Goal: Task Accomplishment & Management: Manage account settings

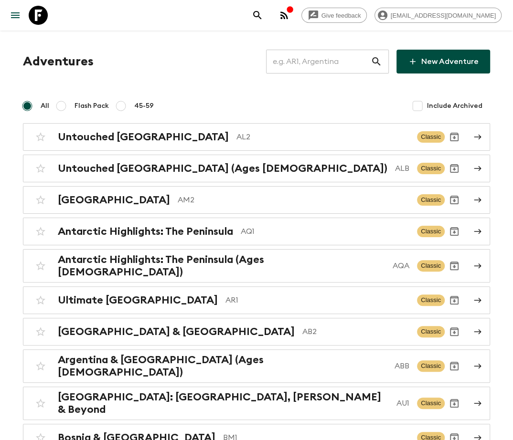
click at [332, 62] on input "text" at bounding box center [318, 61] width 105 height 27
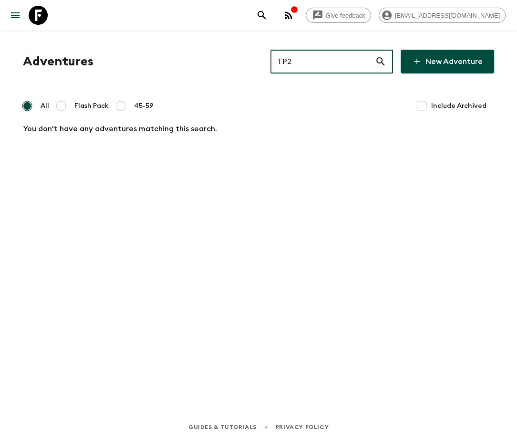
type input "TP2"
click at [418, 105] on input "Include Archived" at bounding box center [421, 105] width 19 height 19
checkbox input "true"
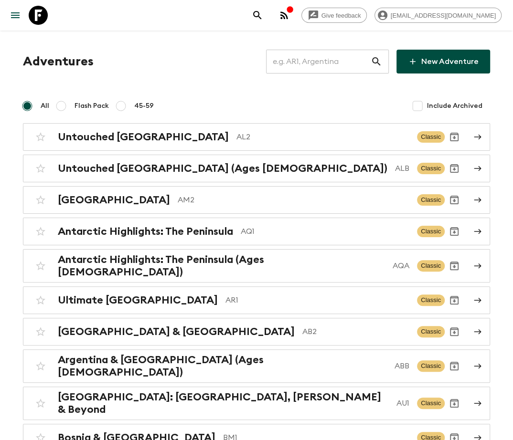
click at [325, 62] on input "text" at bounding box center [318, 61] width 105 height 27
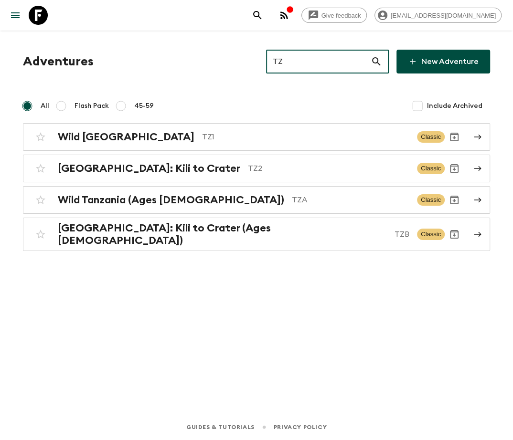
type input "TZ2"
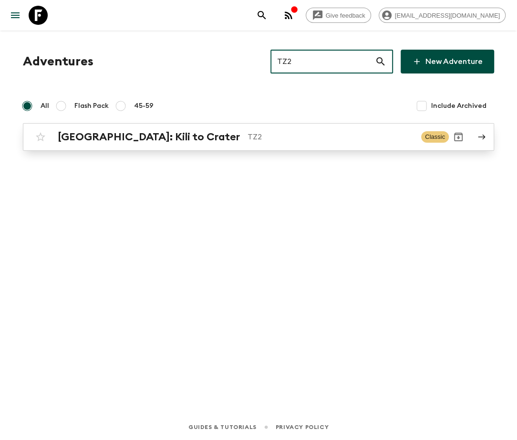
click at [115, 137] on h2 "Tanzania: Kili to Crater" at bounding box center [149, 137] width 182 height 12
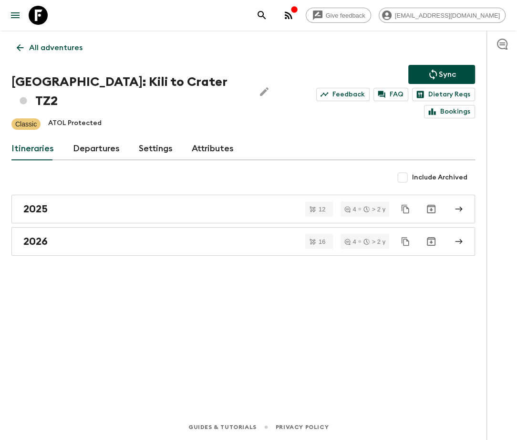
click at [94, 137] on link "Departures" at bounding box center [96, 148] width 47 height 23
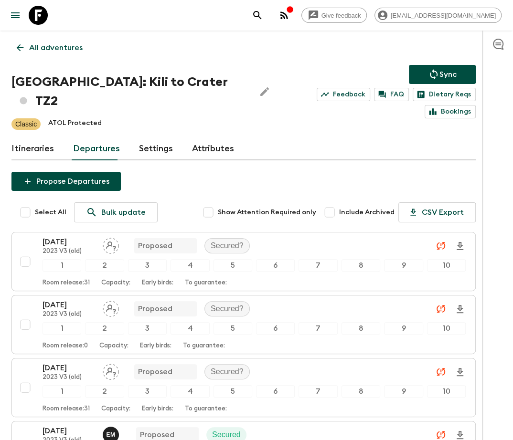
scroll to position [1436, 0]
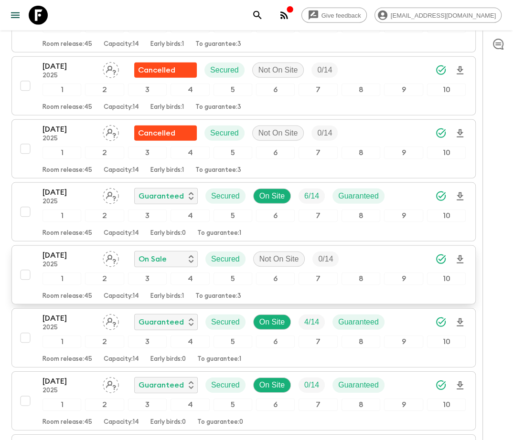
click at [24, 265] on input "checkbox" at bounding box center [25, 274] width 19 height 19
checkbox input "true"
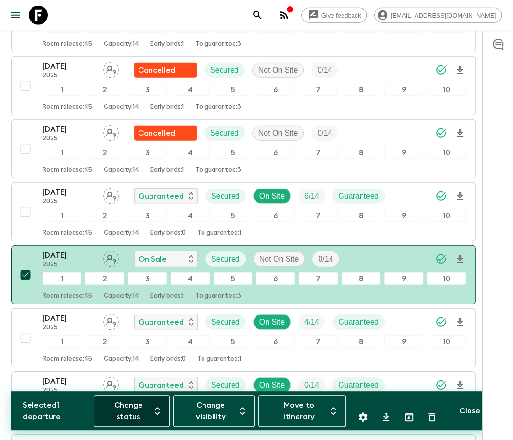
click at [128, 411] on button "Change status" at bounding box center [131, 411] width 75 height 32
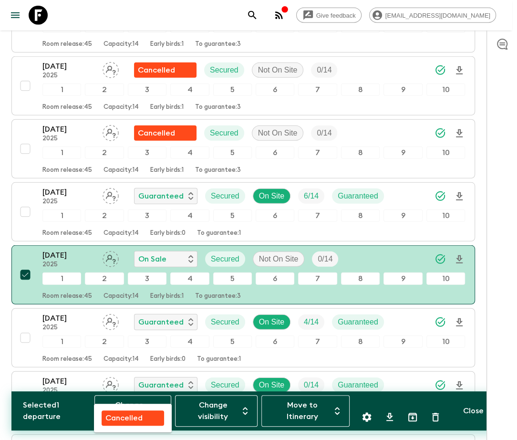
click at [124, 418] on p "Cancelled" at bounding box center [123, 417] width 37 height 11
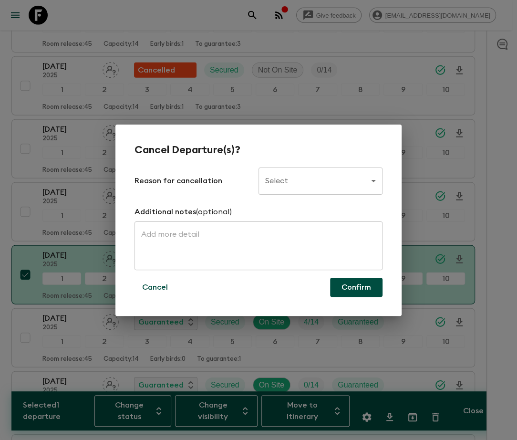
click at [321, 181] on body "Give feedback ellie.b@flashpack.com All adventures Tanzania: Kili to Crater TZ2…" at bounding box center [258, 76] width 517 height 3024
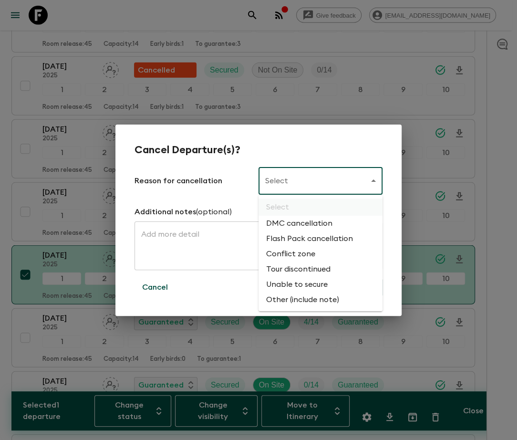
click at [308, 239] on li "Flash Pack cancellation" at bounding box center [321, 238] width 124 height 15
type input "FLASHPACK_CANCELLATION"
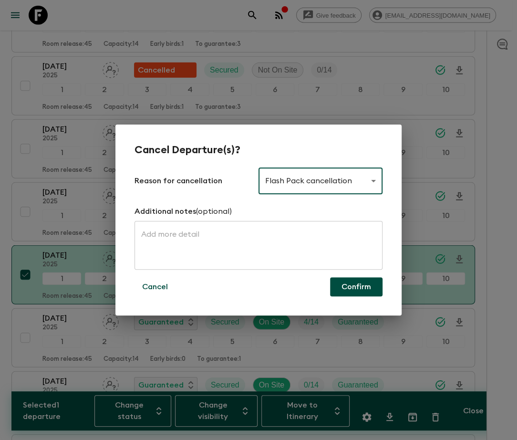
click at [356, 287] on button "Confirm" at bounding box center [356, 286] width 53 height 19
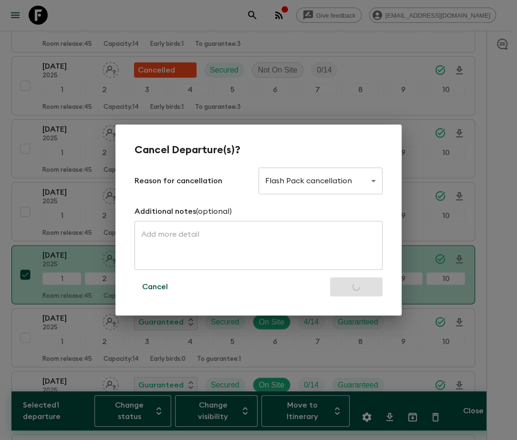
checkbox input "false"
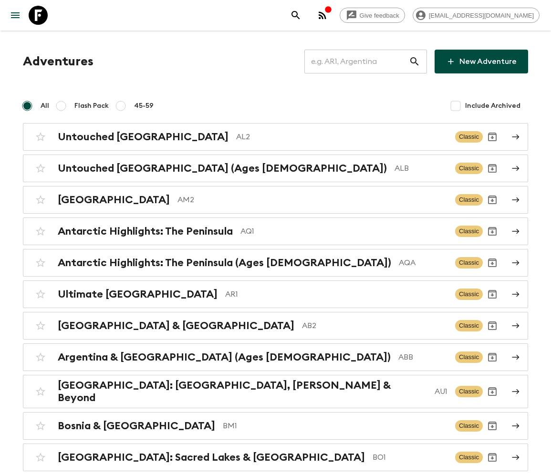
click at [363, 62] on input "text" at bounding box center [357, 61] width 105 height 27
type input "IS1"
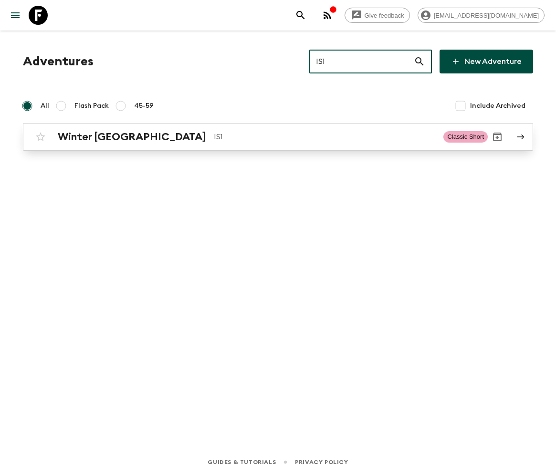
click at [94, 137] on h2 "Winter [GEOGRAPHIC_DATA]" at bounding box center [132, 137] width 148 height 12
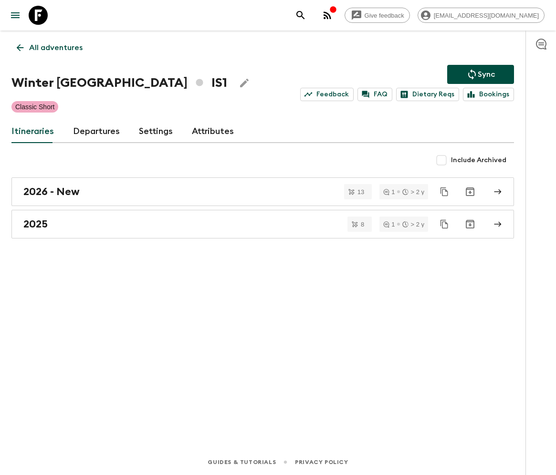
click at [95, 131] on link "Departures" at bounding box center [96, 131] width 47 height 23
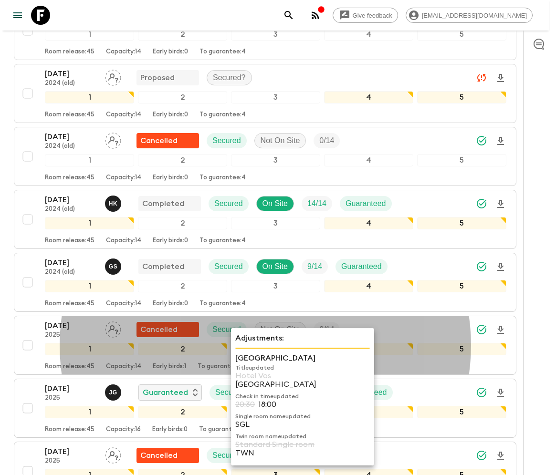
scroll to position [859, 0]
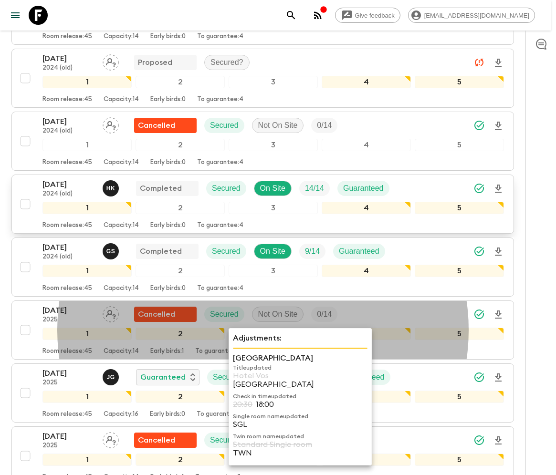
click at [136, 207] on div "14 Dec 2024 2024 (old) H K Completed Secured On Site 14 / 14 Guaranteed 1 2 3 4…" at bounding box center [273, 204] width 462 height 51
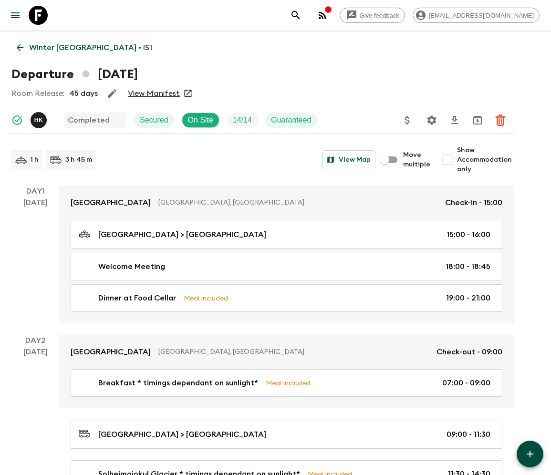
click at [57, 48] on p "Winter Iceland • IS1" at bounding box center [90, 47] width 123 height 11
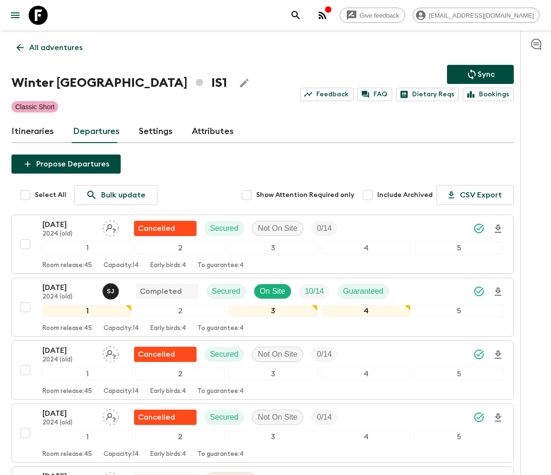
scroll to position [1169, 0]
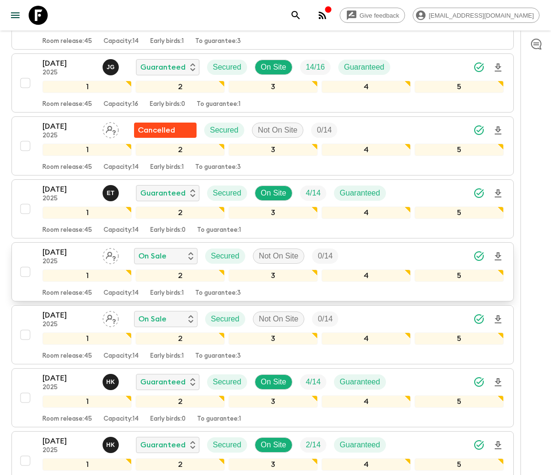
click at [24, 263] on input "checkbox" at bounding box center [25, 272] width 19 height 19
checkbox input "true"
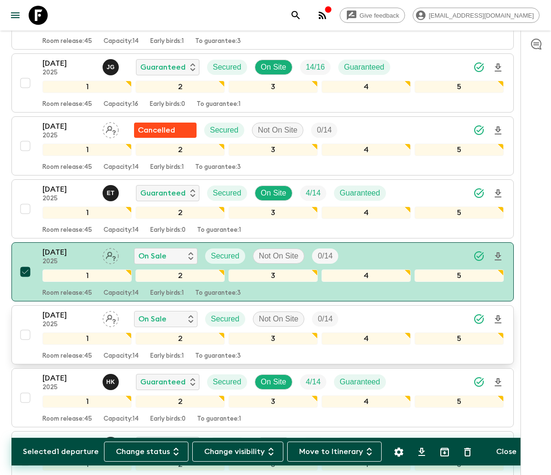
click at [24, 326] on input "checkbox" at bounding box center [25, 335] width 19 height 19
checkbox input "true"
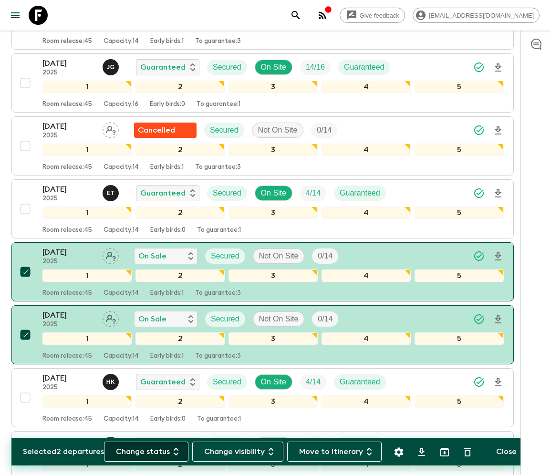
click at [152, 452] on button "Change status" at bounding box center [146, 452] width 84 height 20
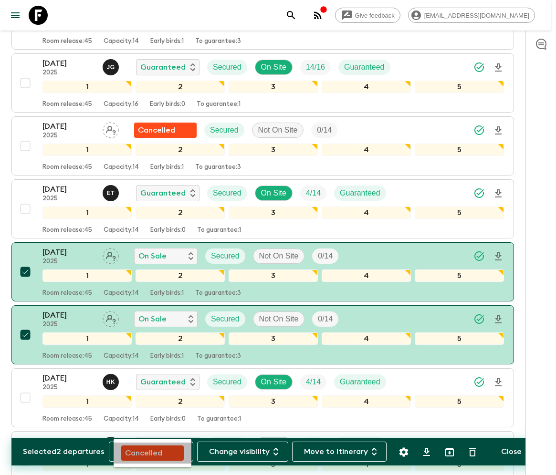
click at [152, 452] on p "Cancelled" at bounding box center [143, 453] width 37 height 11
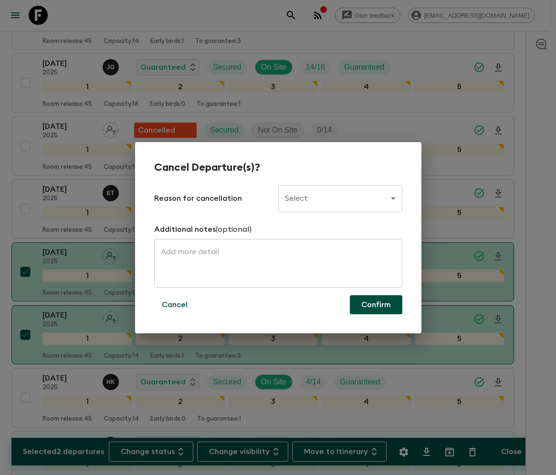
click at [339, 198] on body "Give feedback ellie.b@flashpack.com All adventures Winter Iceland IS1 Sync Feed…" at bounding box center [278, 114] width 556 height 2566
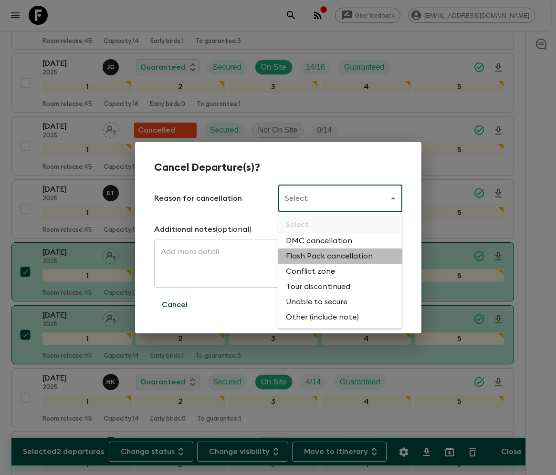
click at [327, 257] on li "Flash Pack cancellation" at bounding box center [340, 256] width 124 height 15
type input "FLASHPACK_CANCELLATION"
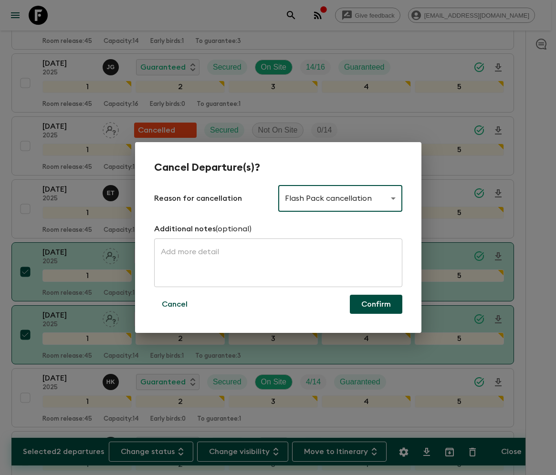
click at [376, 305] on button "Confirm" at bounding box center [376, 304] width 53 height 19
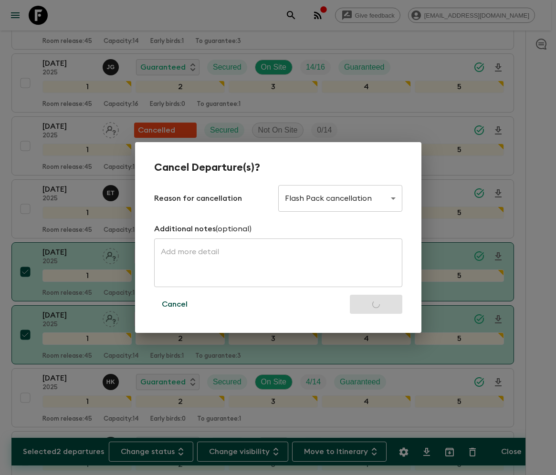
checkbox input "false"
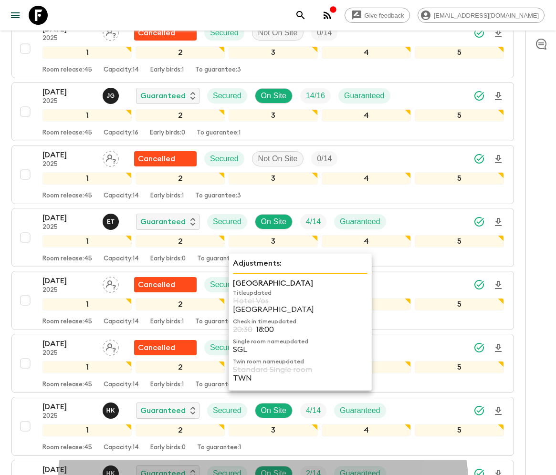
scroll to position [1370, 0]
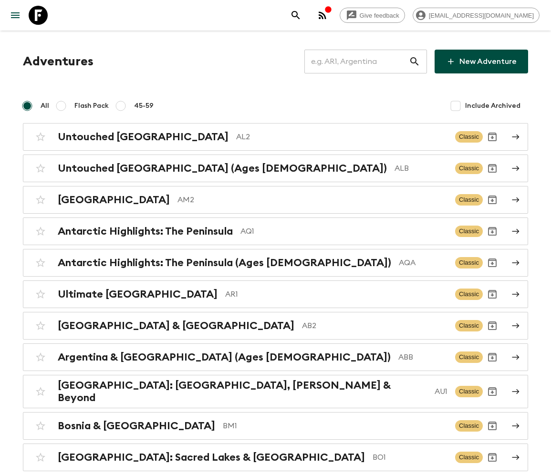
click at [363, 61] on input "text" at bounding box center [357, 61] width 105 height 27
type input "CUA"
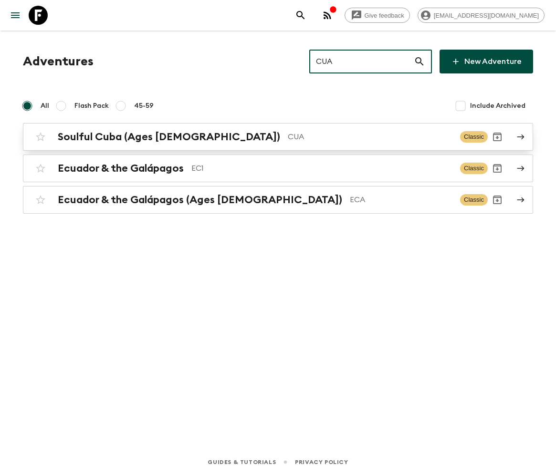
click at [122, 136] on h2 "Soulful Cuba (Ages [DEMOGRAPHIC_DATA])" at bounding box center [169, 137] width 222 height 12
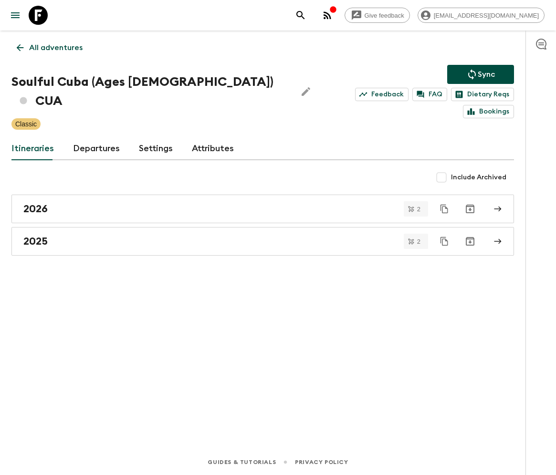
click at [95, 137] on link "Departures" at bounding box center [96, 148] width 47 height 23
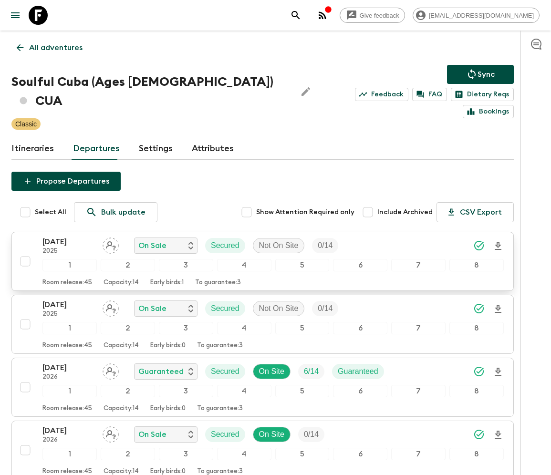
click at [24, 252] on input "checkbox" at bounding box center [25, 261] width 19 height 19
checkbox input "true"
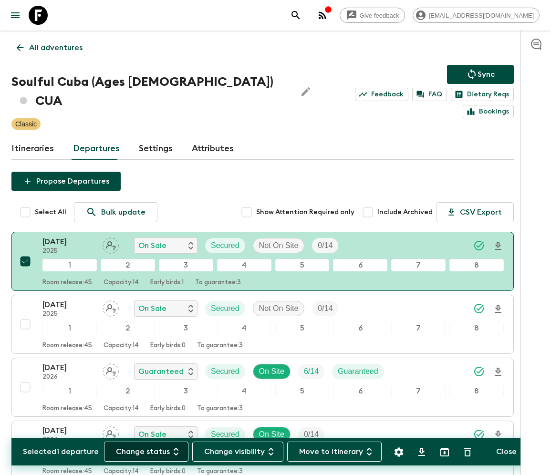
click at [152, 452] on button "Change status" at bounding box center [146, 452] width 84 height 20
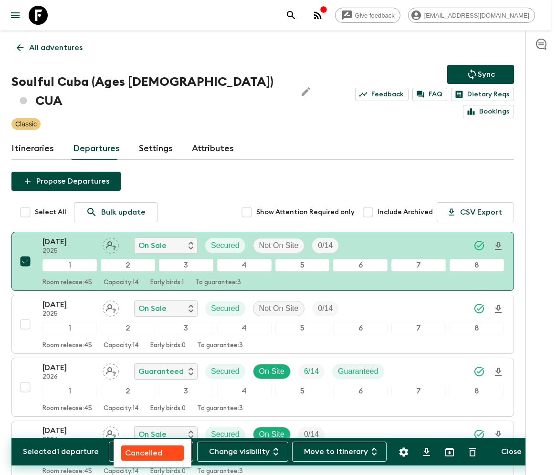
click at [153, 452] on p "Cancelled" at bounding box center [143, 453] width 37 height 11
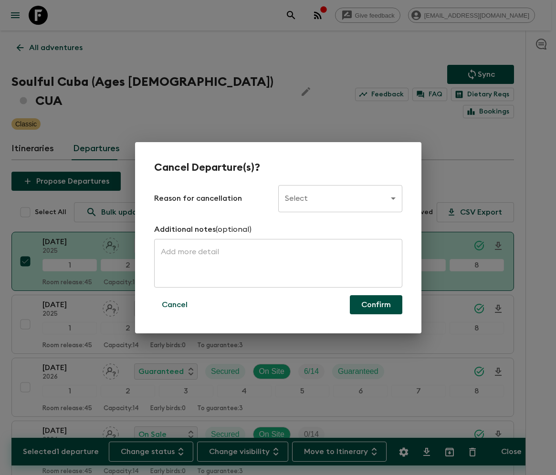
click at [338, 198] on body "Give feedback ellie.b@flashpack.com All adventures Soulful Cuba (Ages 45-59) CU…" at bounding box center [278, 283] width 556 height 567
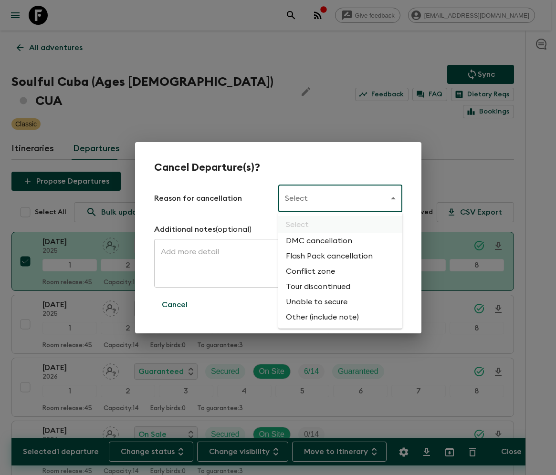
click at [327, 257] on li "Flash Pack cancellation" at bounding box center [340, 256] width 124 height 15
type input "FLASHPACK_CANCELLATION"
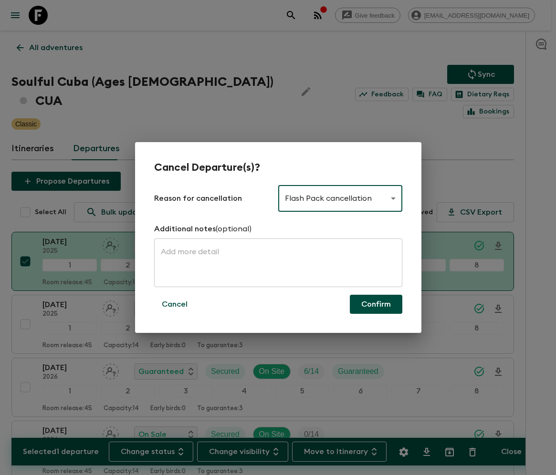
click at [376, 305] on button "Confirm" at bounding box center [376, 304] width 53 height 19
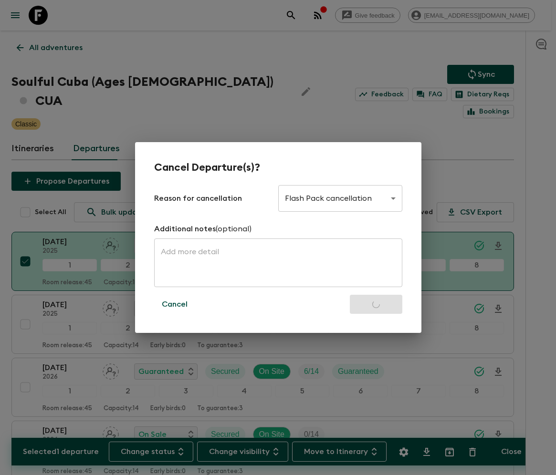
checkbox input "false"
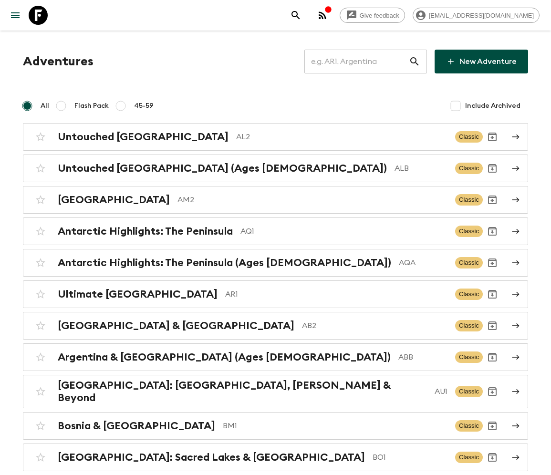
click at [363, 61] on input "text" at bounding box center [357, 61] width 105 height 27
type input "ID2"
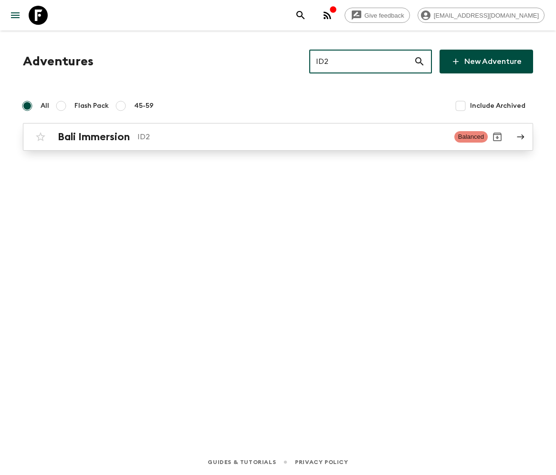
click at [94, 137] on h2 "Bali Immersion" at bounding box center [94, 137] width 72 height 12
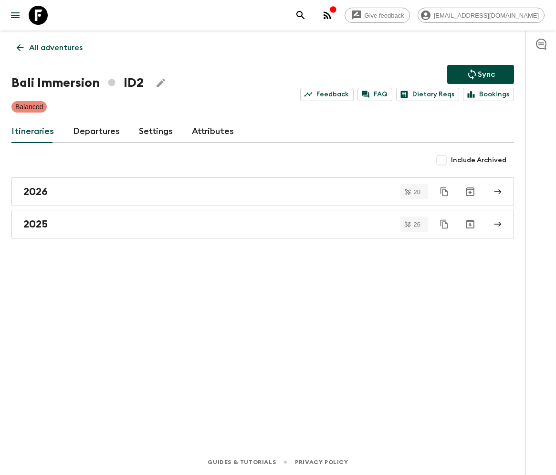
click at [95, 131] on link "Departures" at bounding box center [96, 131] width 47 height 23
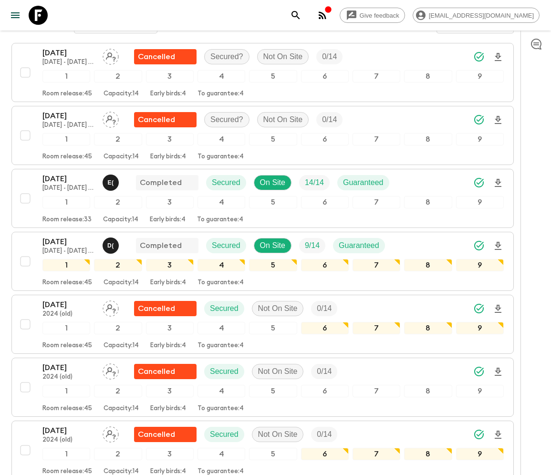
scroll to position [2851, 0]
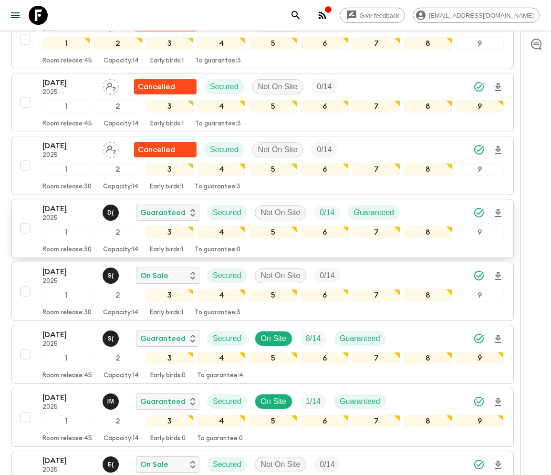
click at [24, 203] on div "[DATE] 2025 D ( Guaranteed Secured Not On Site 0 / 14 Guaranteed 1 2 3 4 5 6 7 …" at bounding box center [260, 228] width 488 height 51
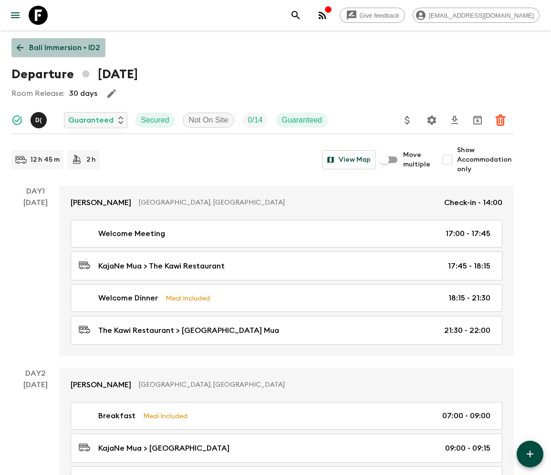
click at [20, 47] on icon at bounding box center [20, 47] width 11 height 11
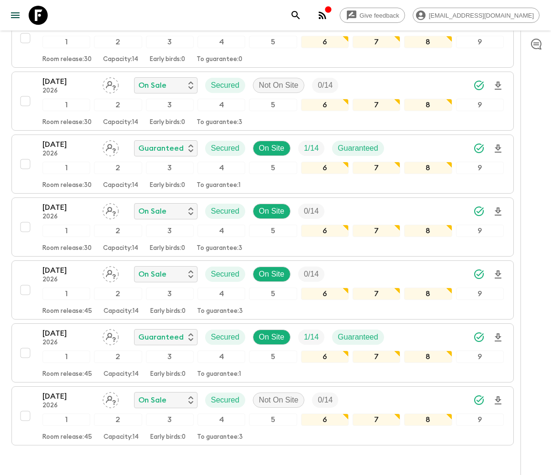
scroll to position [2789, 0]
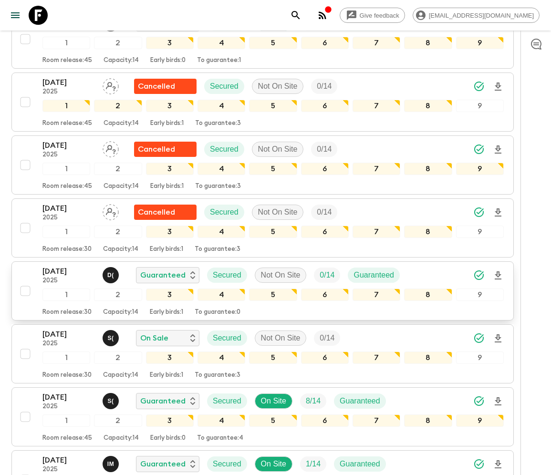
click at [24, 266] on div "[DATE] 2025 D ( Guaranteed Secured Not On Site 0 / 14 Guaranteed 1 2 3 4 5 6 7 …" at bounding box center [260, 291] width 488 height 51
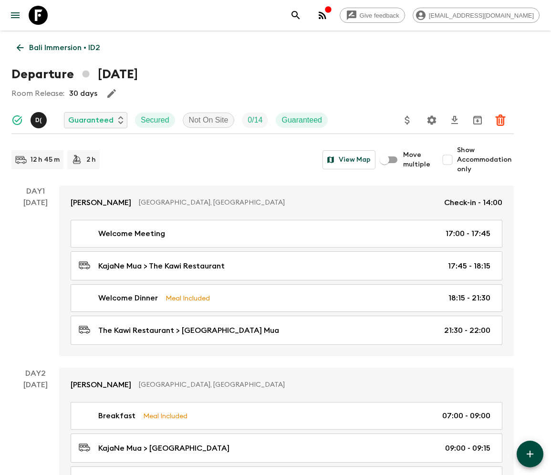
click at [500, 120] on icon "Delete" at bounding box center [500, 120] width 11 height 11
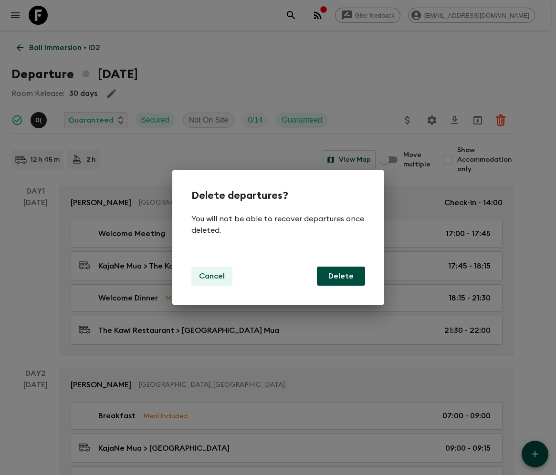
click at [211, 276] on p "Cancel" at bounding box center [212, 276] width 26 height 11
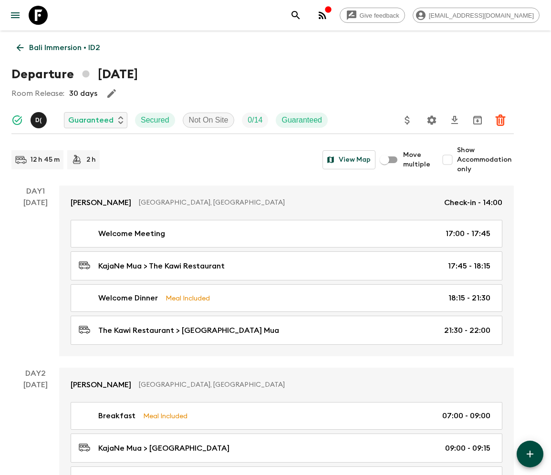
click at [20, 47] on icon at bounding box center [20, 47] width 11 height 11
